Goal: Information Seeking & Learning: Learn about a topic

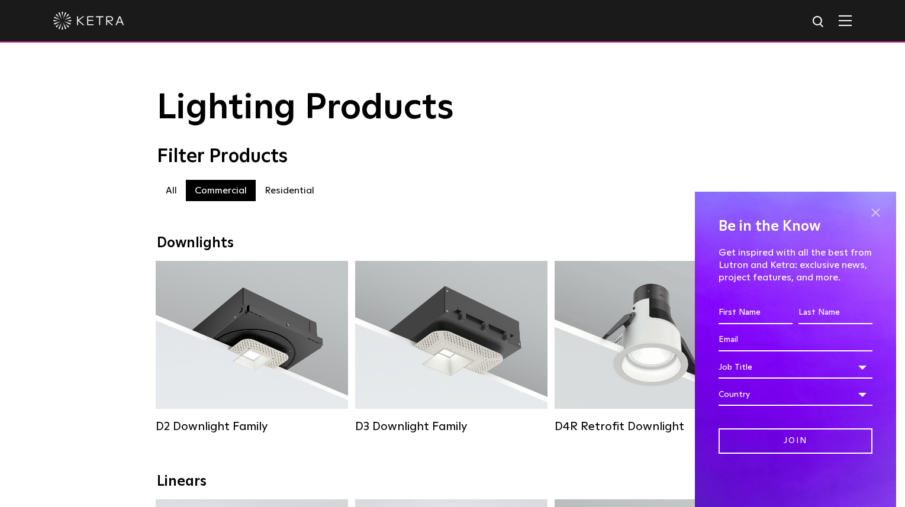
click at [876, 212] on span at bounding box center [876, 213] width 18 height 18
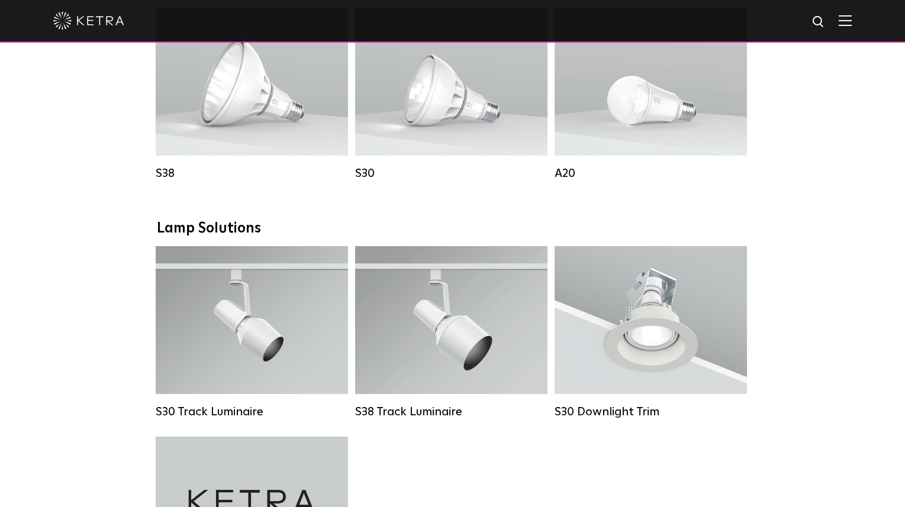
scroll to position [888, 0]
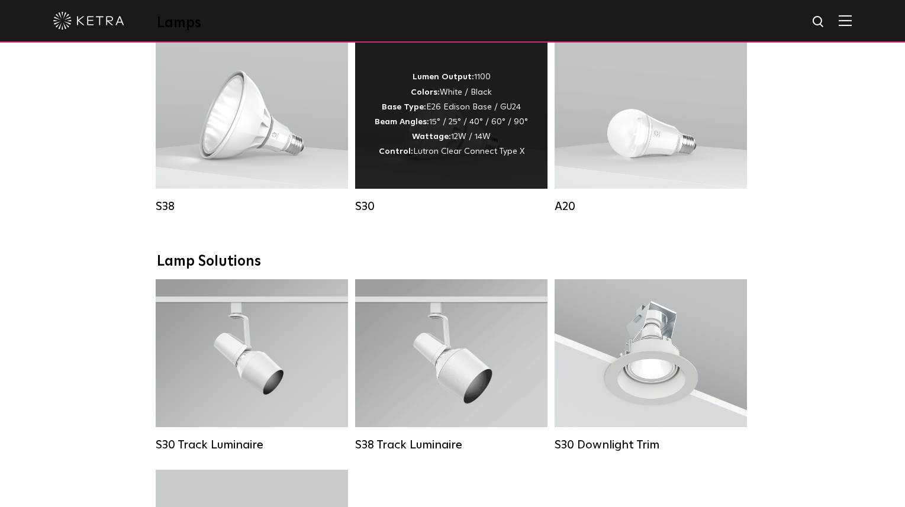
click at [455, 140] on div "Lumen Output: 1100 Colors: White / Black Base Type: E26 Edison Base / GU24 Beam…" at bounding box center [451, 114] width 153 height 89
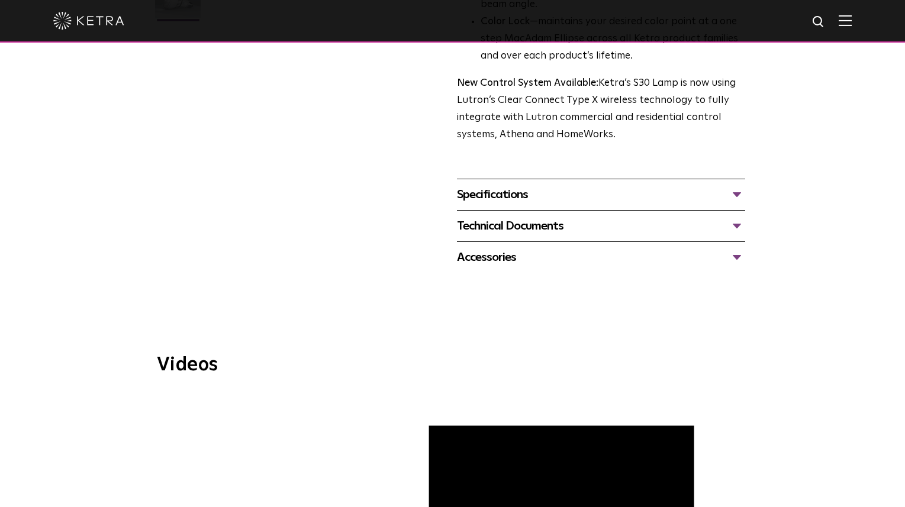
scroll to position [414, 0]
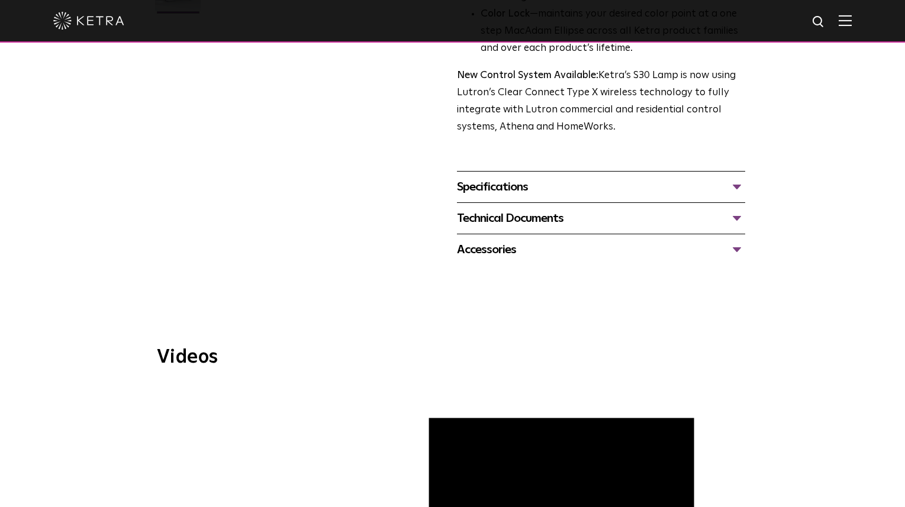
click at [738, 247] on div "Accessories" at bounding box center [601, 249] width 288 height 19
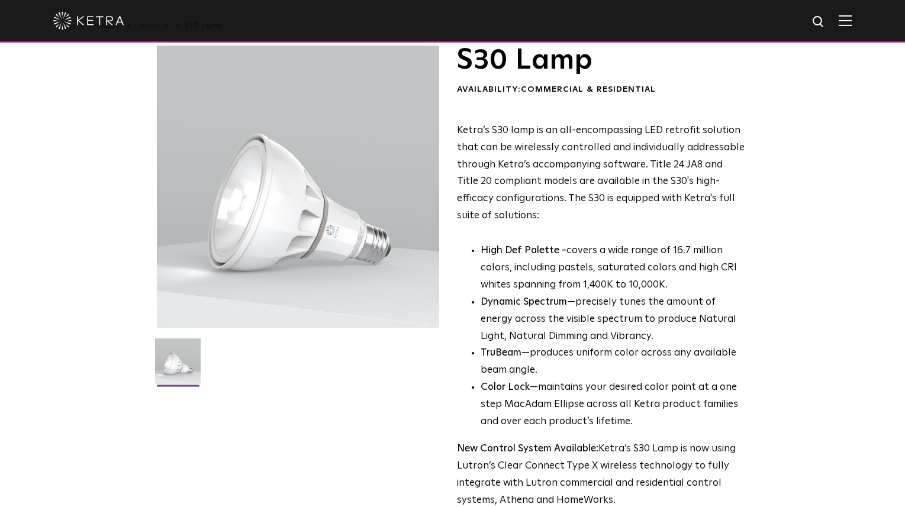
scroll to position [0, 0]
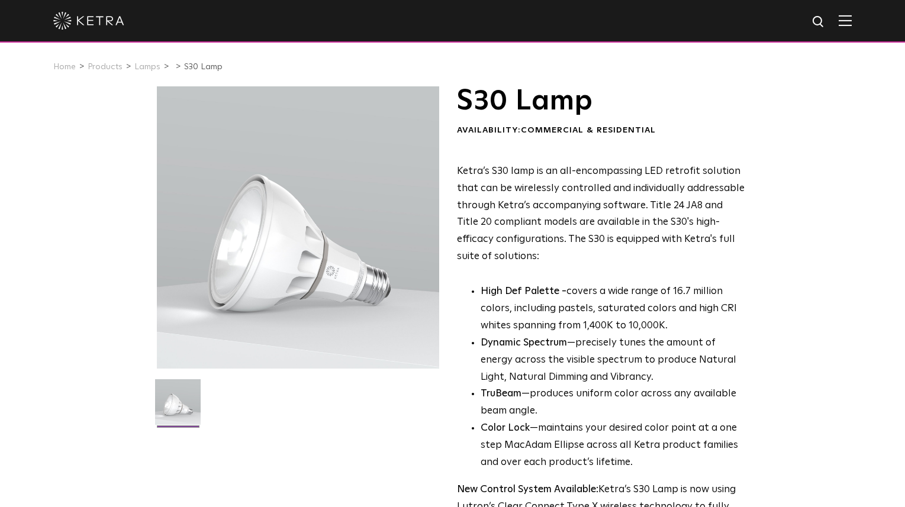
click at [850, 21] on img at bounding box center [845, 20] width 13 height 11
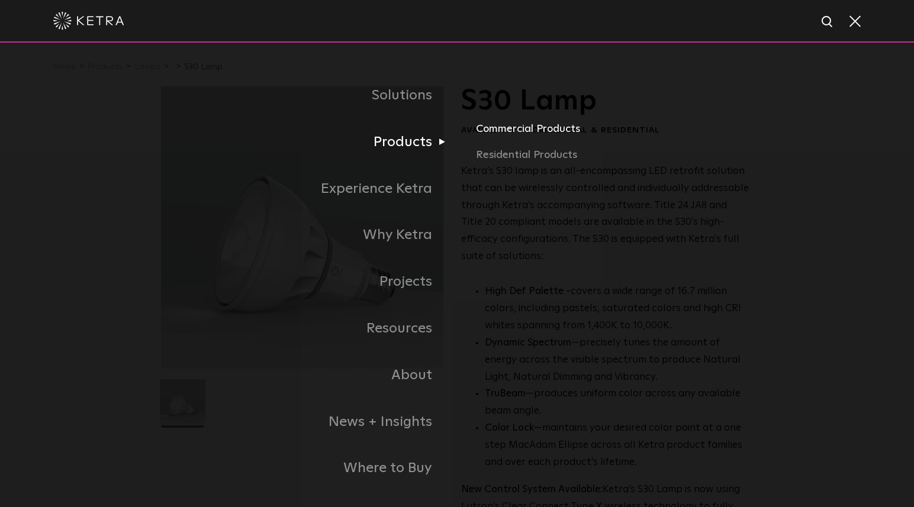
click at [511, 133] on link "Commercial Products" at bounding box center [614, 134] width 277 height 26
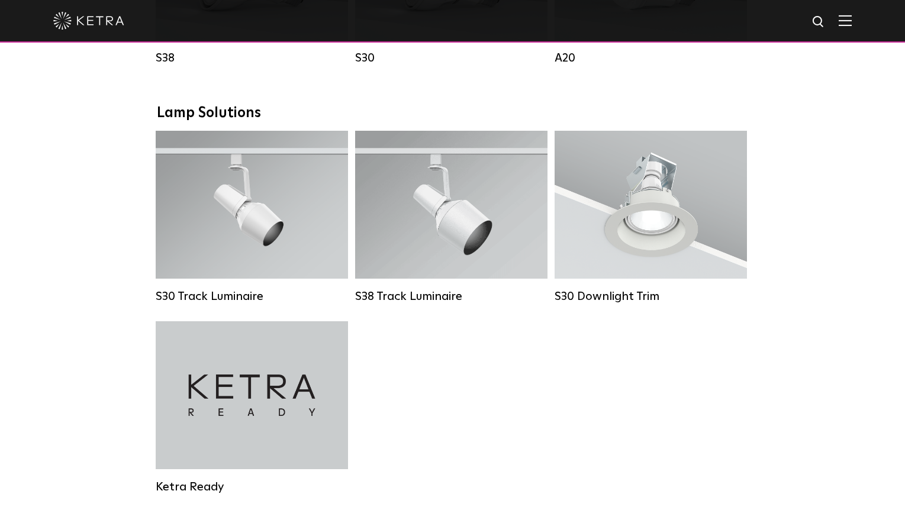
scroll to position [1006, 0]
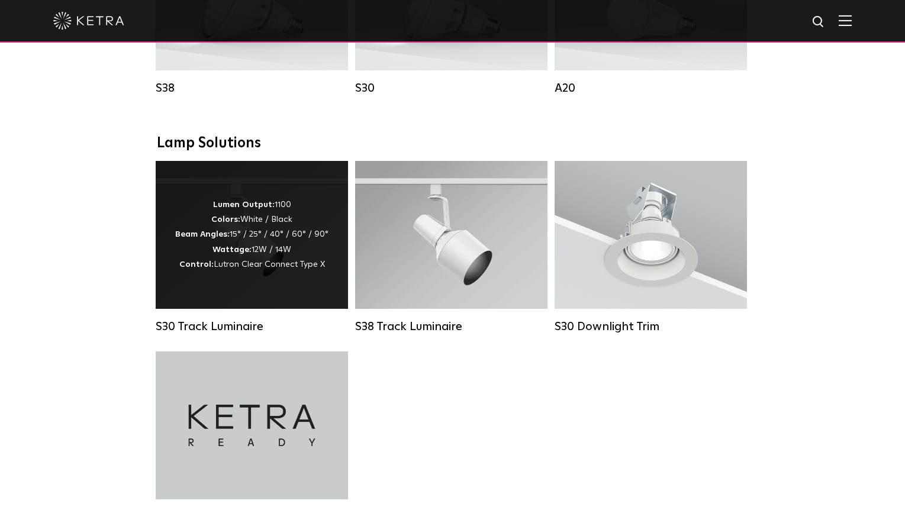
click at [259, 244] on div "Lumen Output: 1100 Colors: White / Black Beam Angles: 15° / 25° / 40° / 60° / 9…" at bounding box center [251, 235] width 153 height 75
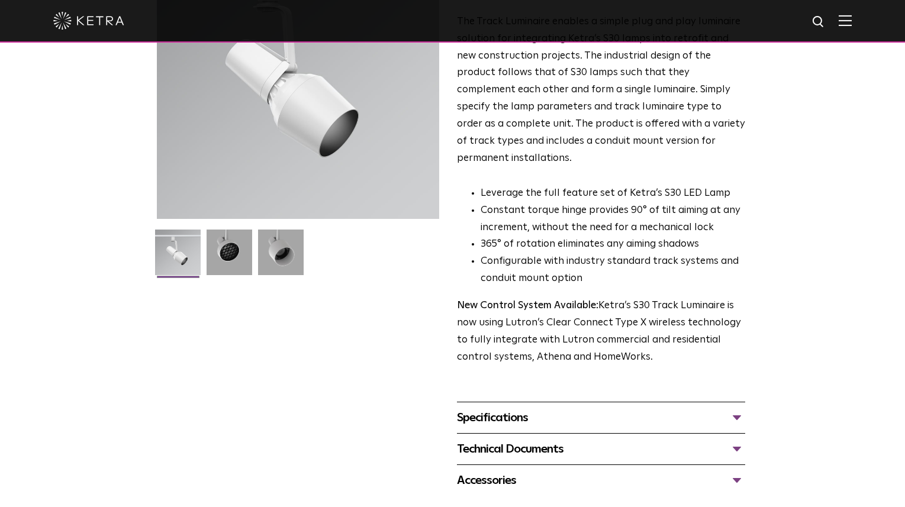
scroll to position [178, 0]
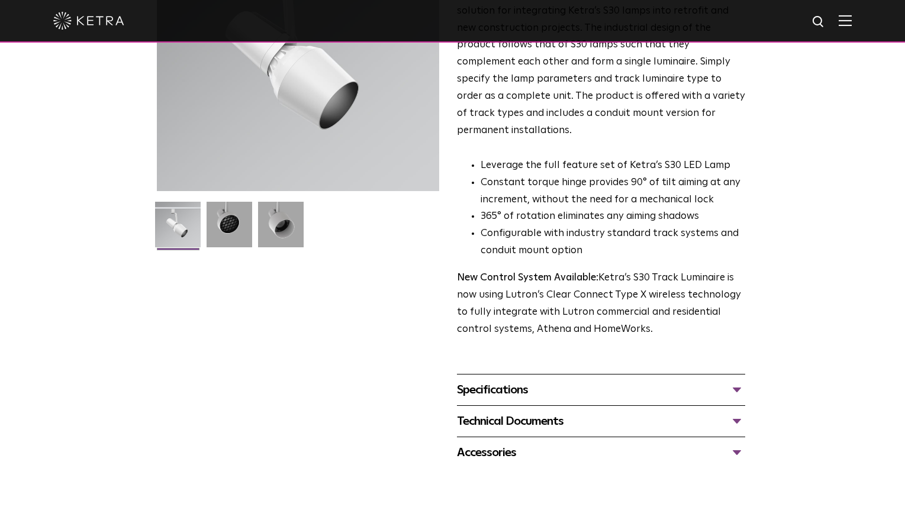
click at [735, 381] on div "Specifications" at bounding box center [601, 390] width 288 height 19
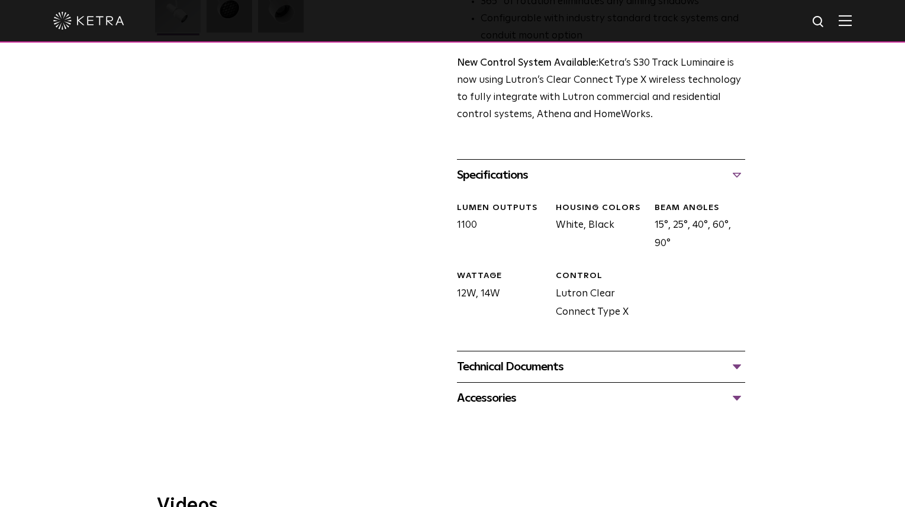
scroll to position [355, 0]
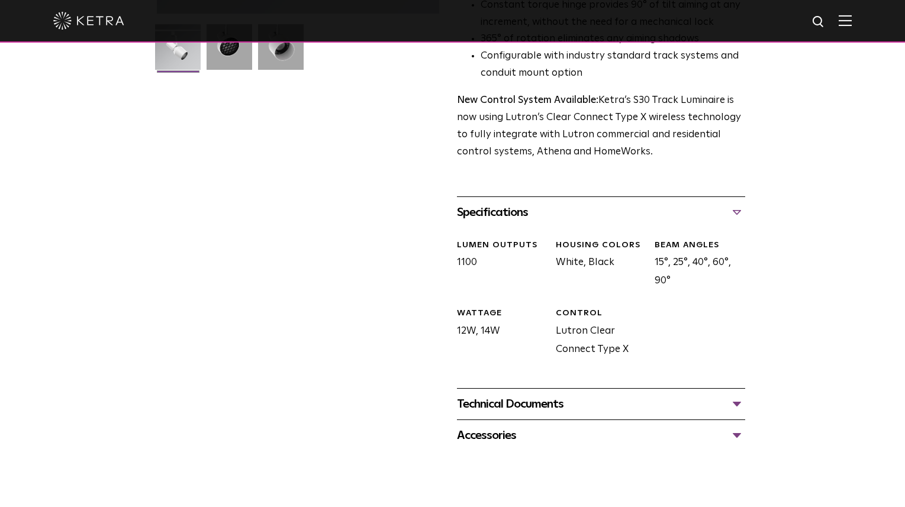
click at [745, 382] on div "S30 Track Luminaire Availability: Commercial & Residential The Track Luminaire …" at bounding box center [453, 91] width 592 height 720
click at [742, 395] on div "Technical Documents" at bounding box center [601, 404] width 288 height 19
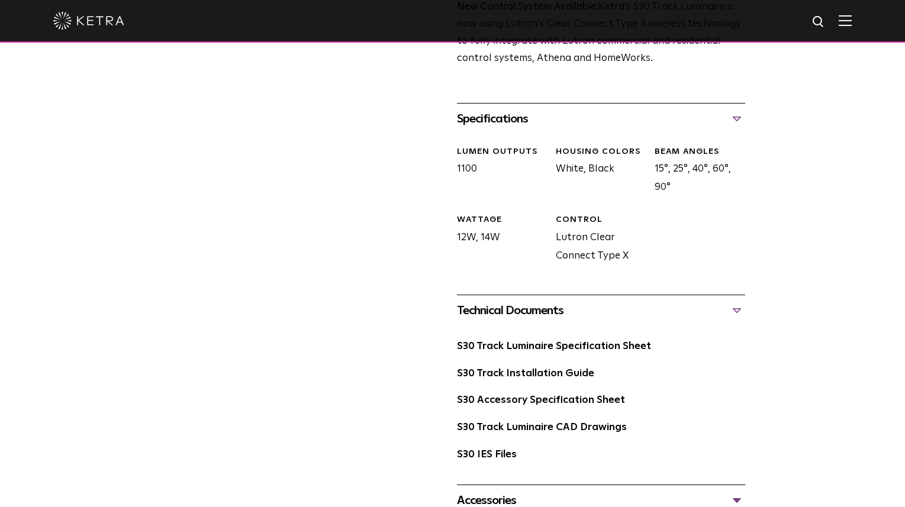
scroll to position [533, 0]
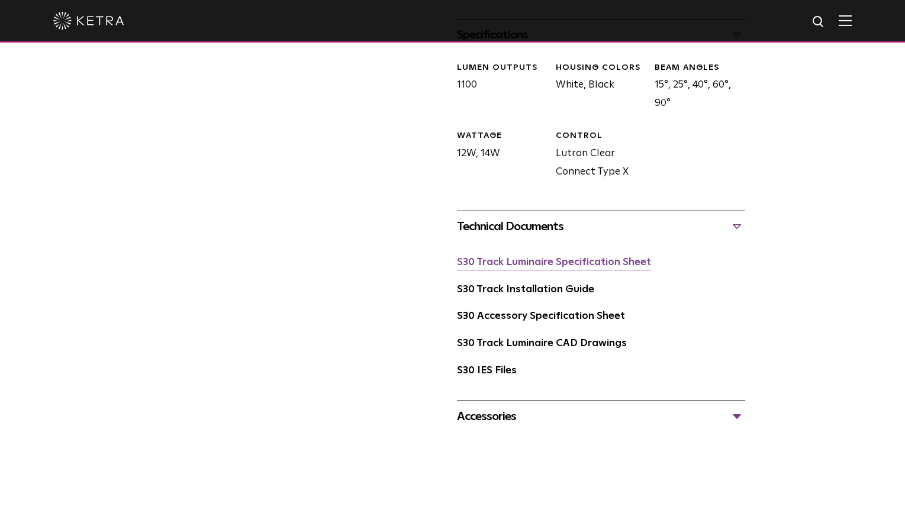
click at [629, 258] on link "S30 Track Luminaire Specification Sheet" at bounding box center [554, 263] width 194 height 10
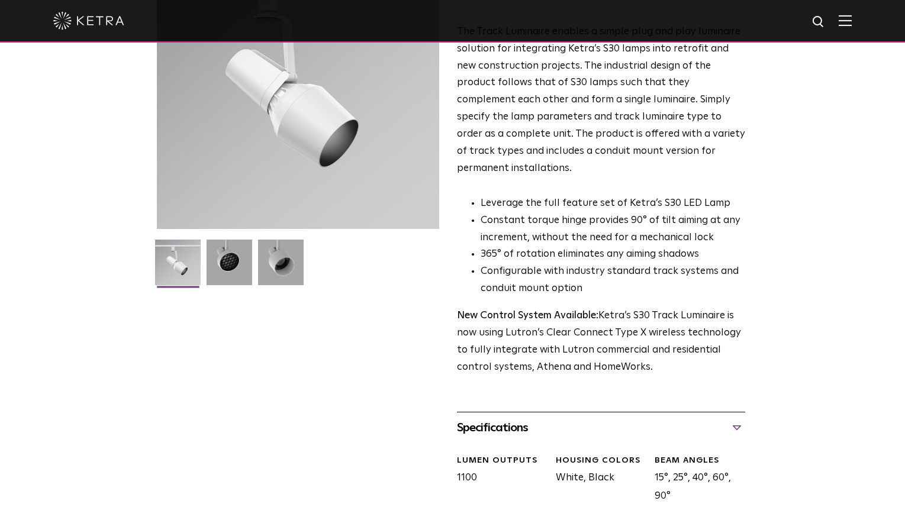
scroll to position [0, 0]
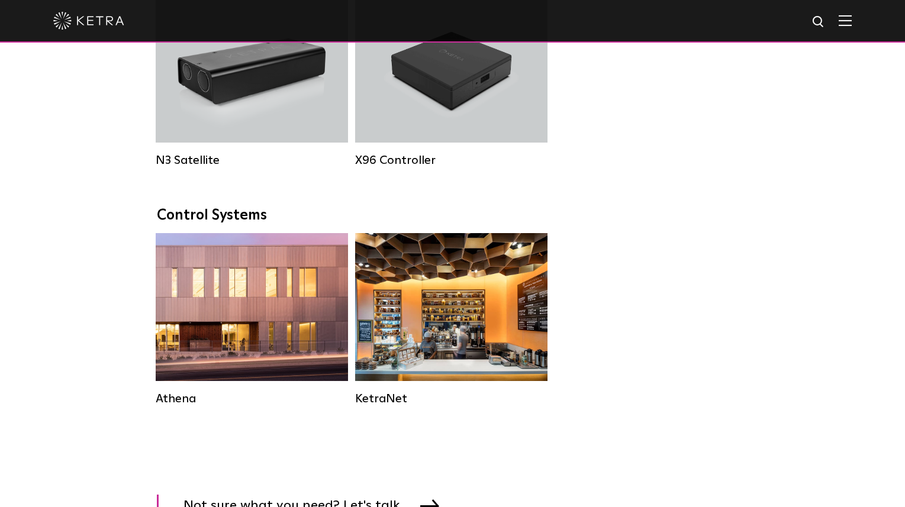
scroll to position [1006, 0]
